Goal: Information Seeking & Learning: Learn about a topic

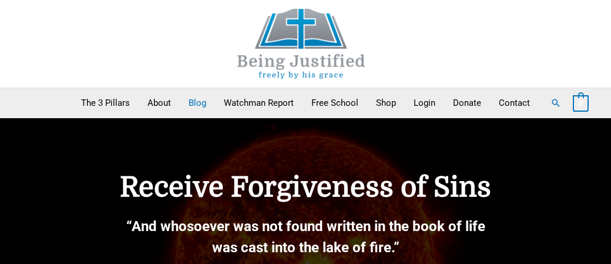
click at [197, 103] on link "Blog" at bounding box center [197, 102] width 35 height 29
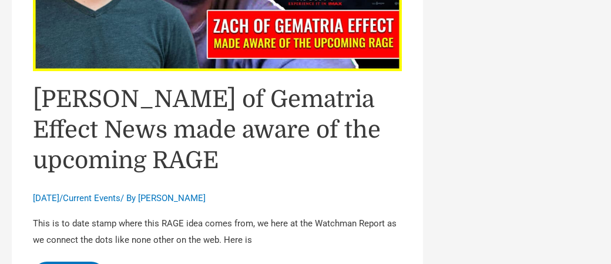
scroll to position [1991, 0]
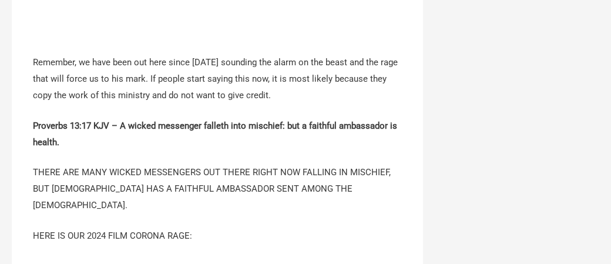
scroll to position [1371, 0]
